Goal: Task Accomplishment & Management: Use online tool/utility

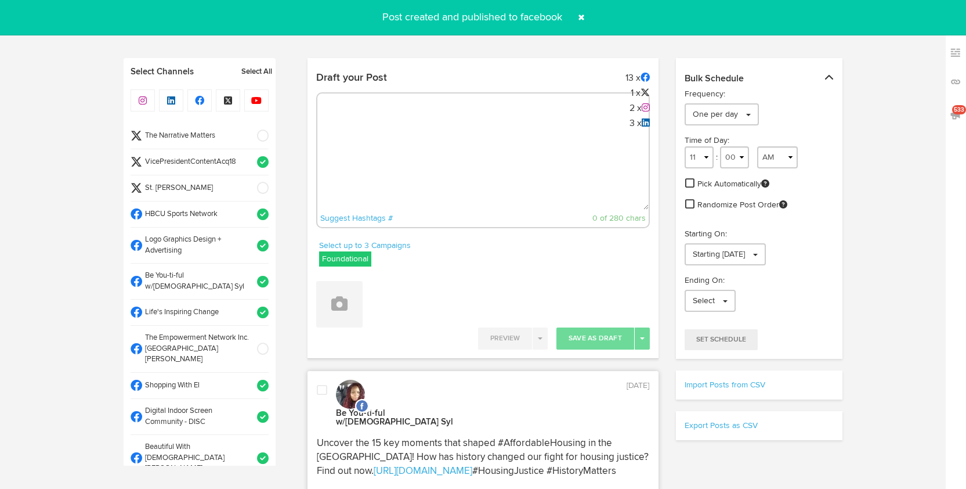
select select "10"
select select "18"
select select "11"
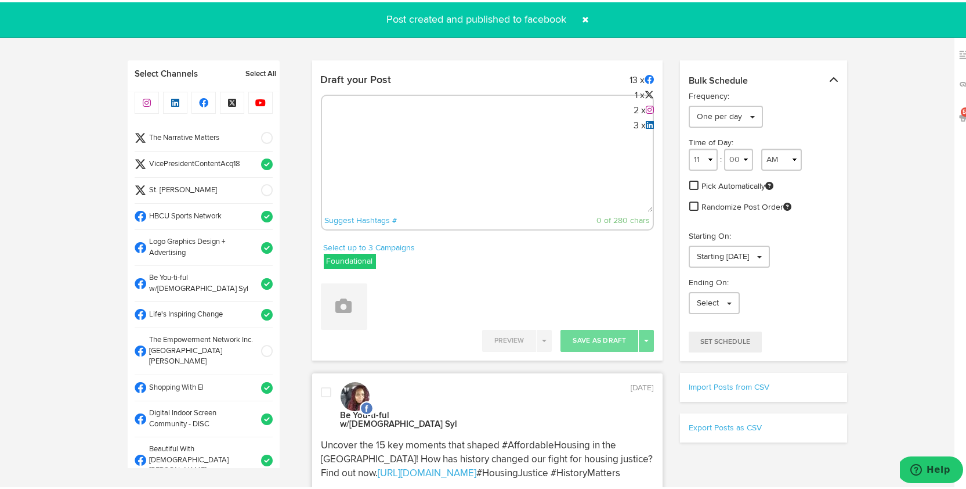
click at [372, 161] on textarea at bounding box center [487, 171] width 331 height 77
paste textarea "Celebrate your line number with pride! The Kappa Line Number Necklace #5 is mor…"
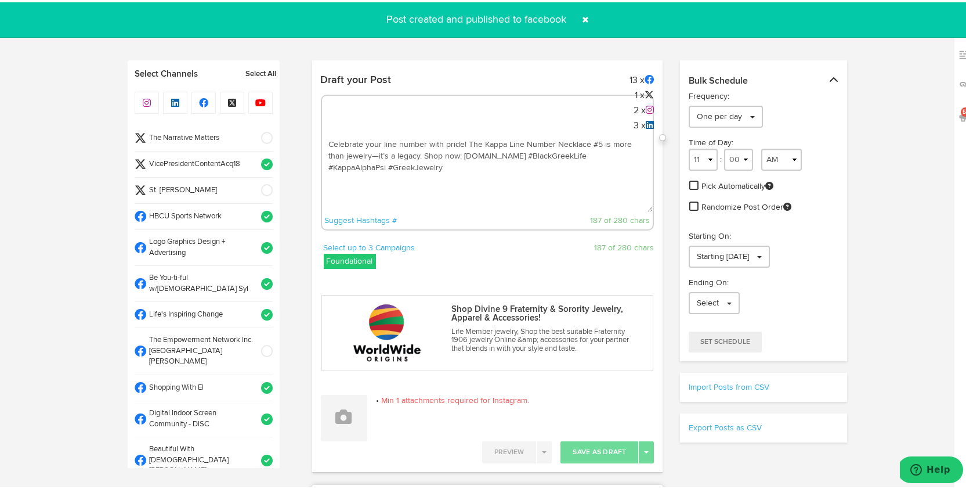
click at [473, 176] on textarea "Celebrate your line number with pride! The Kappa Line Number Necklace #5 is mor…" at bounding box center [487, 171] width 331 height 77
paste textarea "[URL][DOMAIN_NAME]"
type textarea "Celebrate your line number with pride! The Kappa Line Number Necklace #5 is mor…"
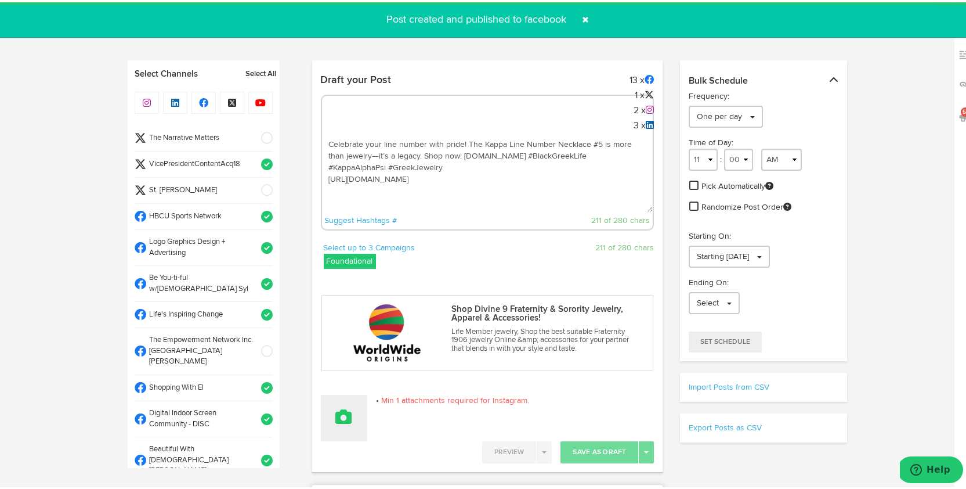
click at [339, 408] on icon at bounding box center [344, 414] width 16 height 16
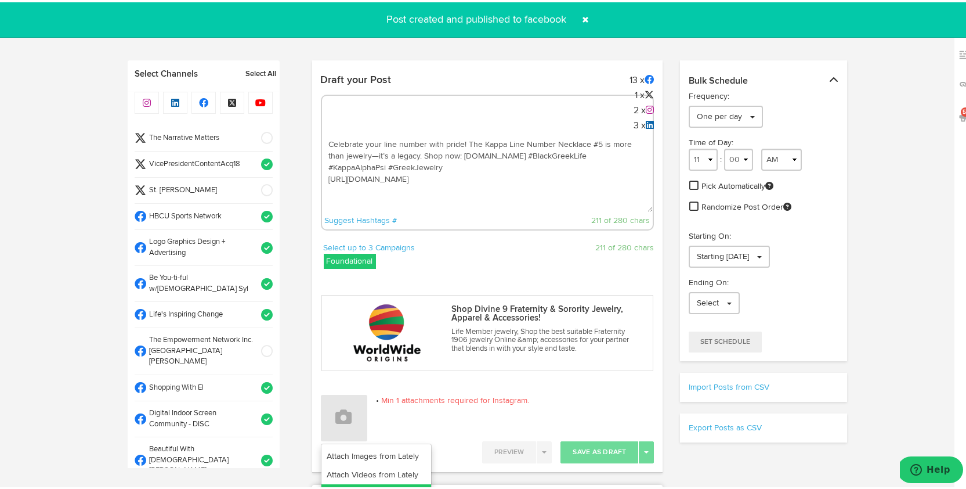
click at [350, 482] on link "Upload Images" at bounding box center [376, 491] width 110 height 19
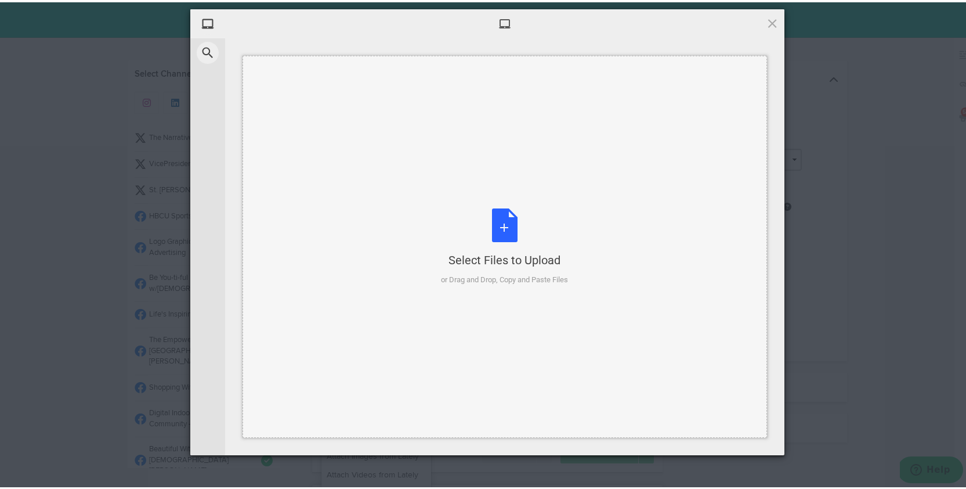
click at [500, 214] on div "Select Files to Upload or Drag and Drop, Copy and Paste Files" at bounding box center [505, 244] width 127 height 77
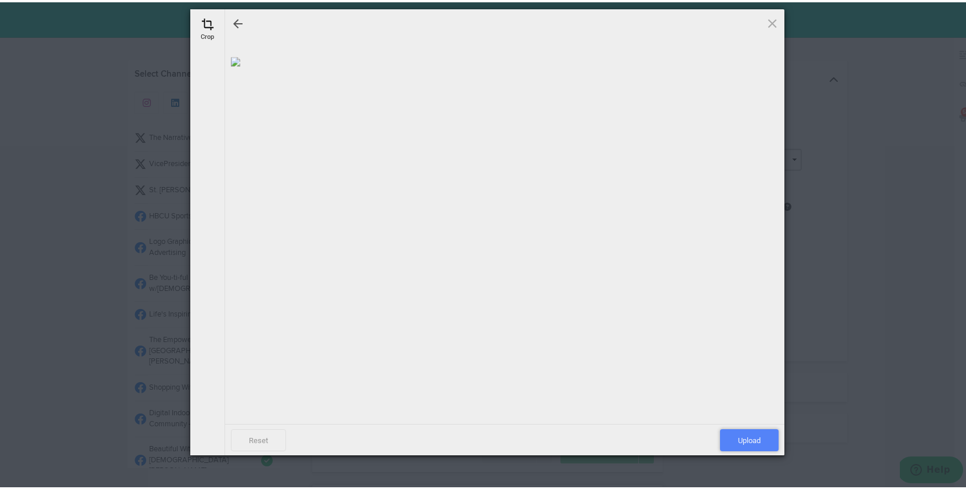
click at [764, 433] on span "Upload" at bounding box center [749, 437] width 59 height 22
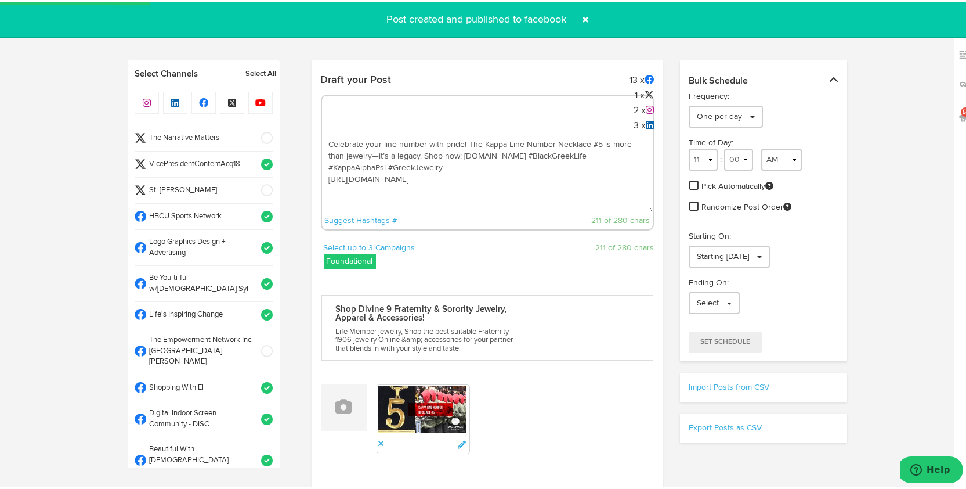
click at [258, 137] on span at bounding box center [263, 136] width 19 height 12
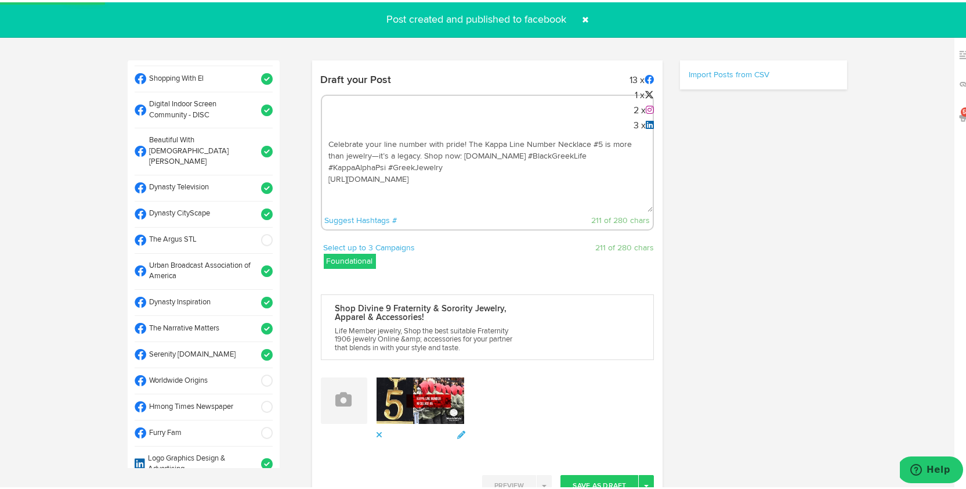
scroll to position [312, 0]
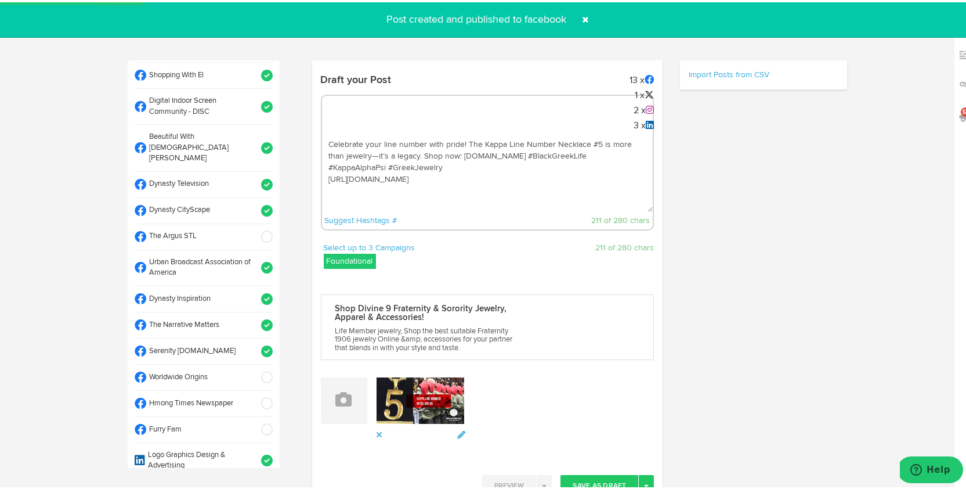
select select "11"
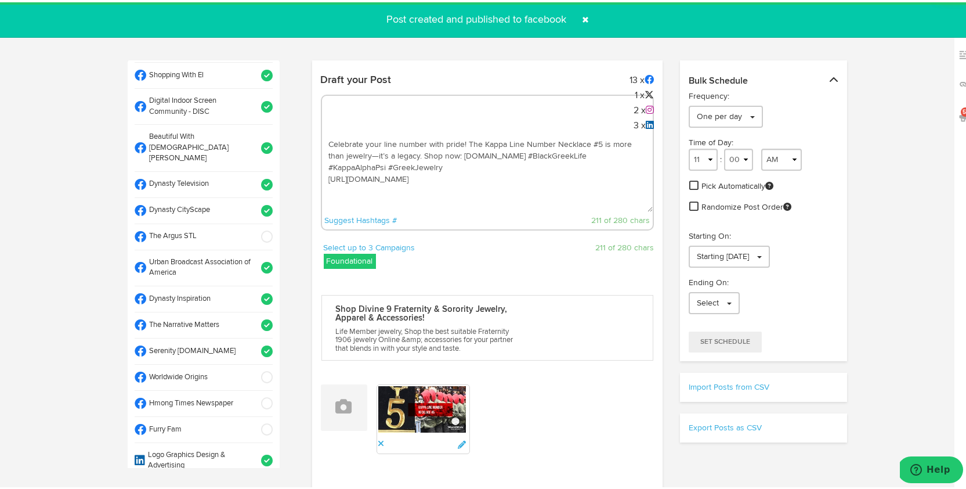
scroll to position [316, 0]
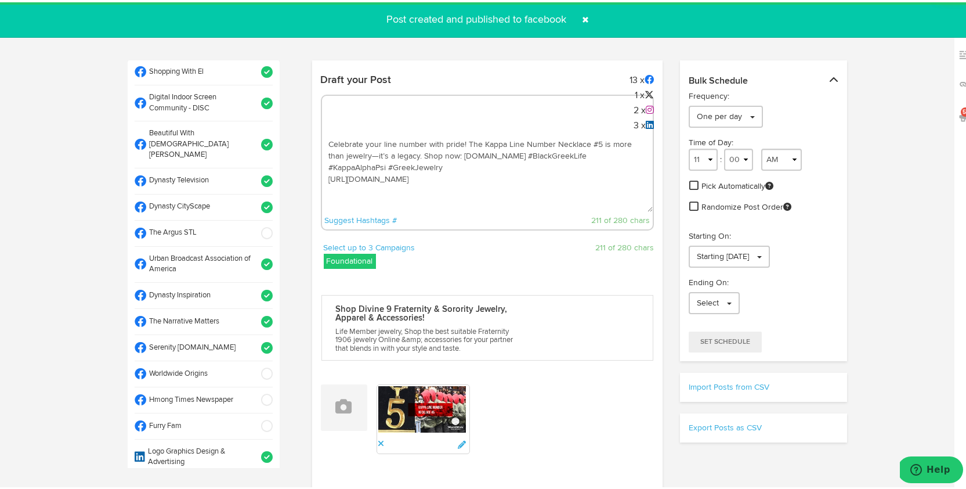
click at [254, 366] on span at bounding box center [263, 372] width 19 height 12
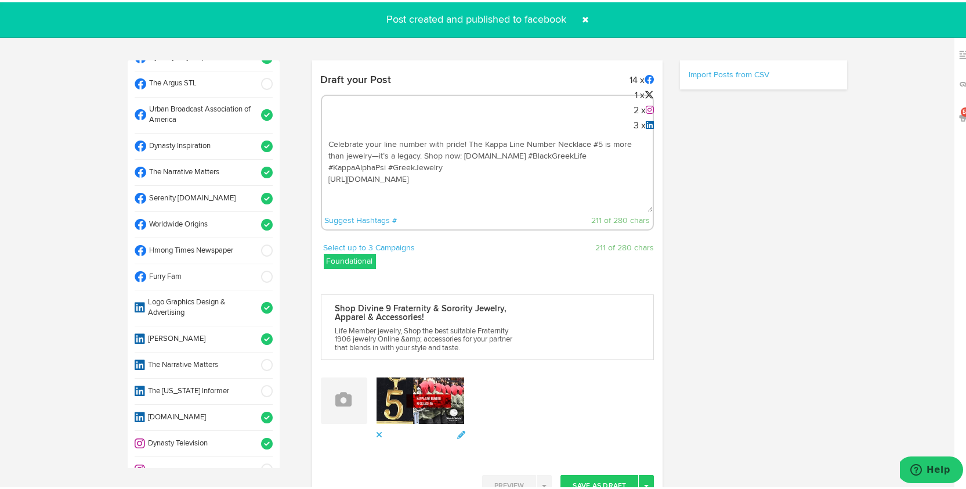
scroll to position [479, 0]
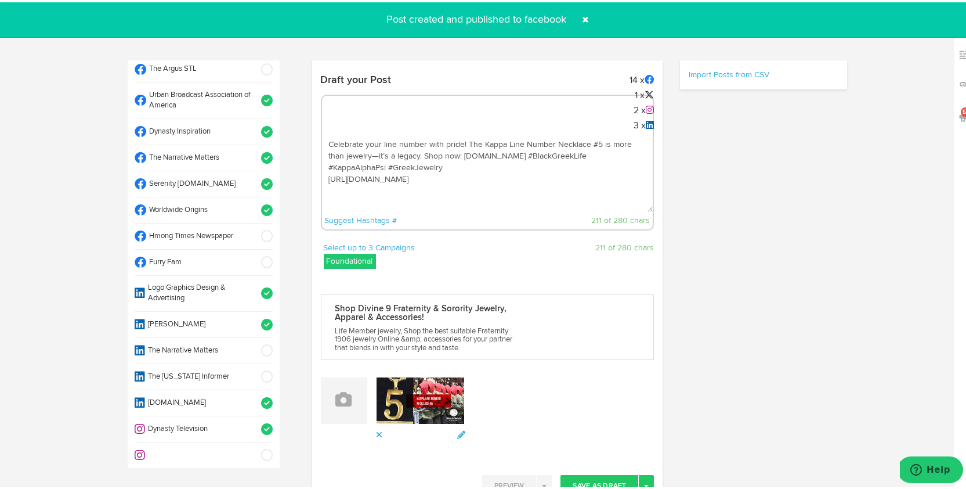
select select "11"
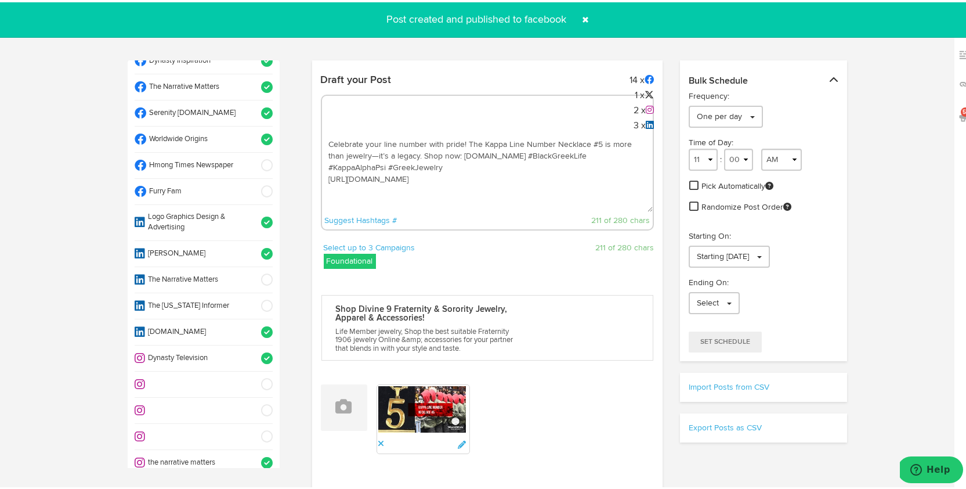
scroll to position [338, 0]
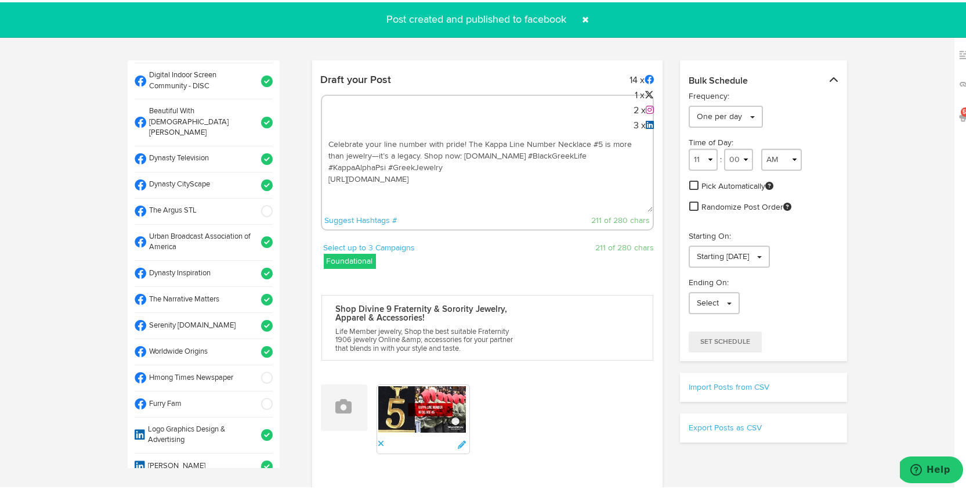
drag, startPoint x: 645, startPoint y: 188, endPoint x: 214, endPoint y: 100, distance: 439.9
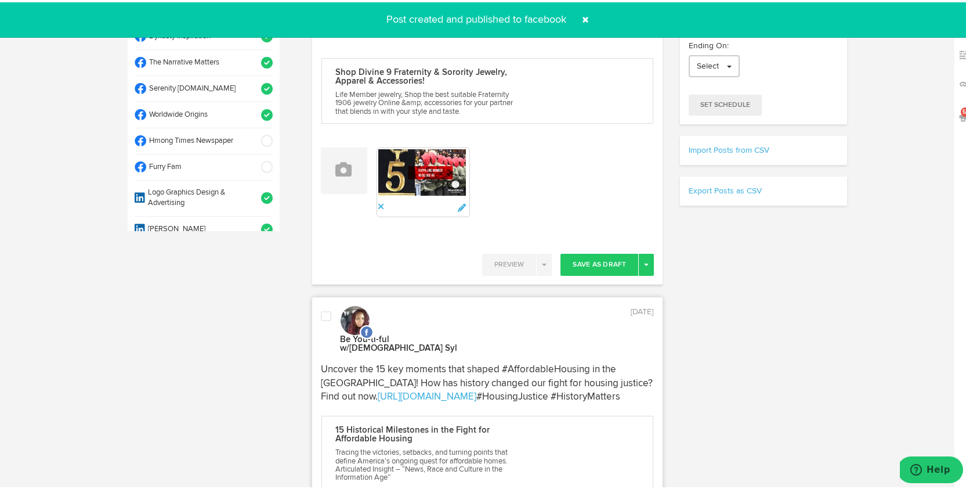
scroll to position [267, 0]
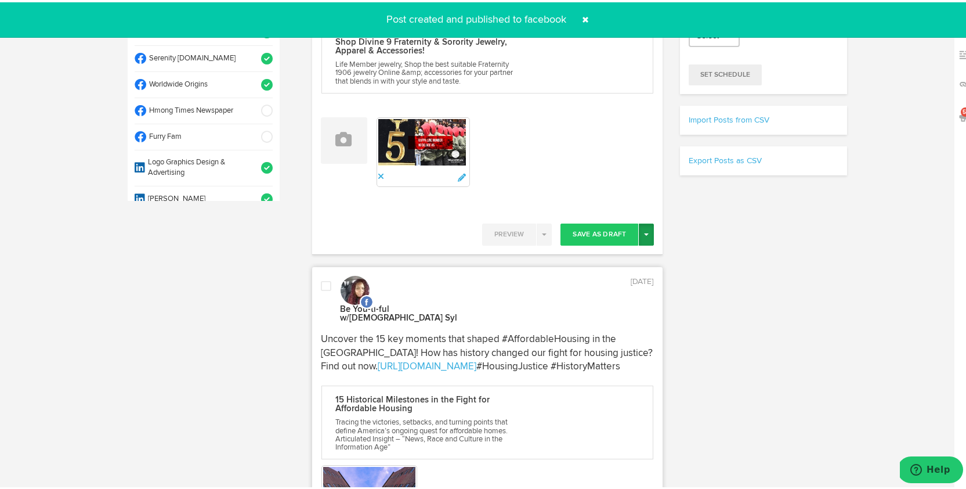
click at [639, 229] on button "Toggle Dropdown" at bounding box center [646, 232] width 15 height 22
click at [630, 327] on link "Post Now" at bounding box center [605, 330] width 95 height 19
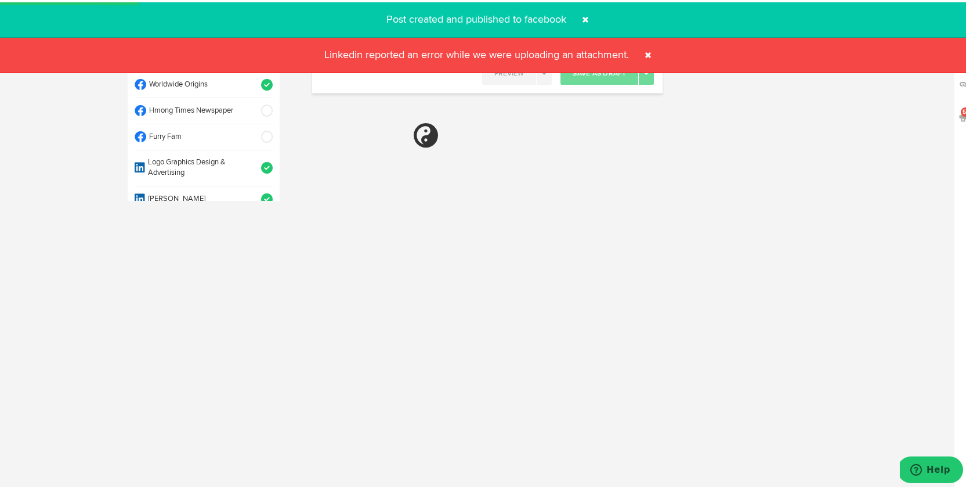
select select "11"
